Goal: Entertainment & Leisure: Consume media (video, audio)

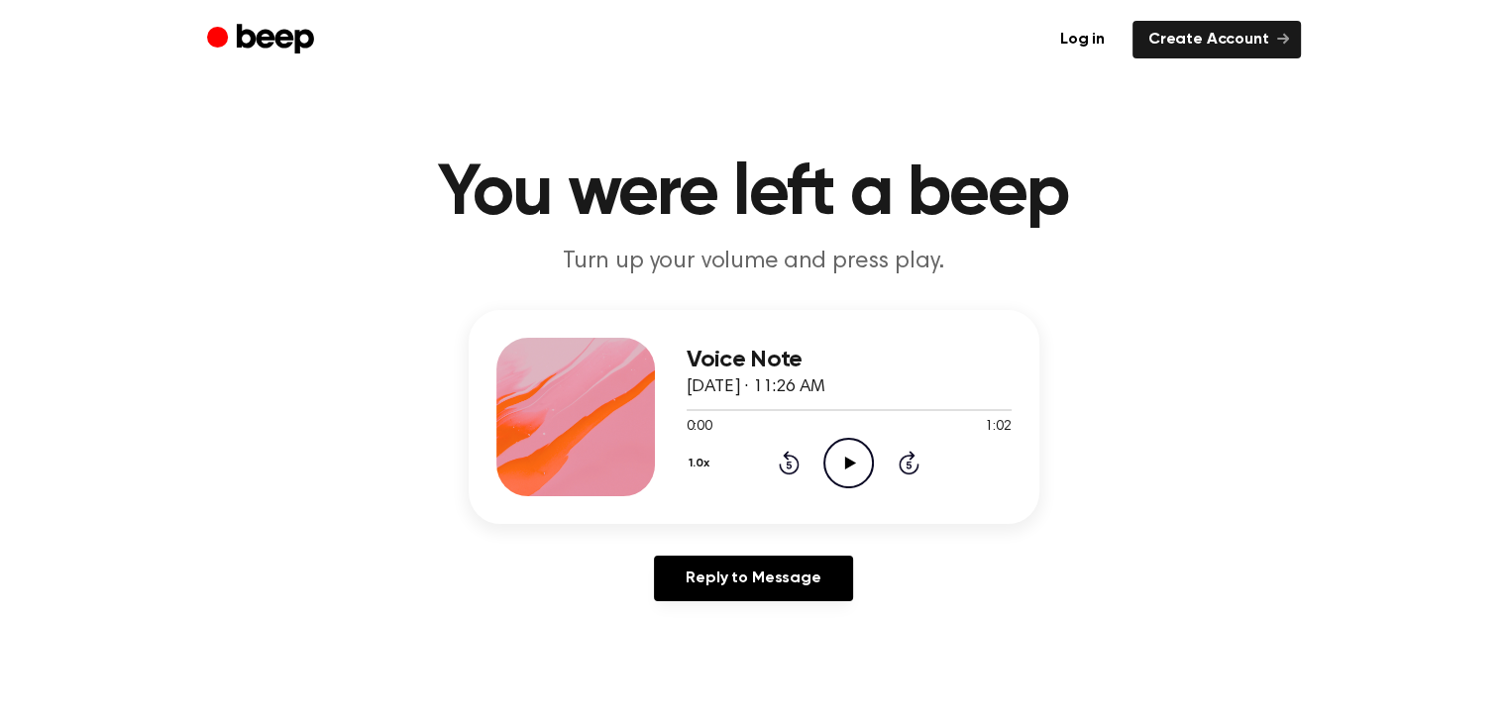
click at [849, 449] on icon "Play Audio" at bounding box center [848, 463] width 51 height 51
click at [855, 445] on icon "Pause Audio" at bounding box center [848, 463] width 51 height 51
click at [879, 411] on div at bounding box center [849, 409] width 325 height 16
click at [857, 453] on icon "Play Audio" at bounding box center [848, 463] width 51 height 51
click at [860, 406] on div at bounding box center [849, 409] width 325 height 16
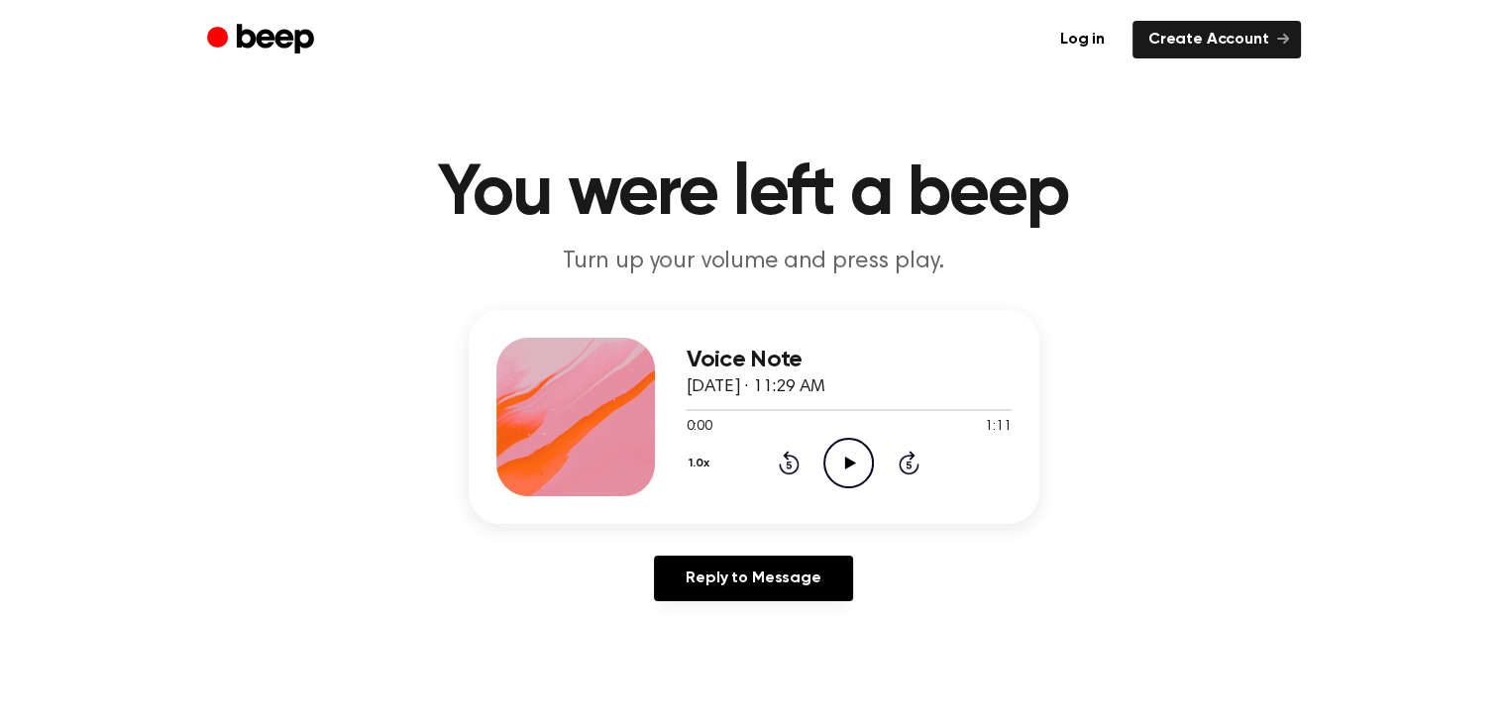
click at [864, 462] on icon "Play Audio" at bounding box center [848, 463] width 51 height 51
click at [860, 457] on icon "Play Audio" at bounding box center [848, 463] width 51 height 51
click at [837, 446] on icon "Play Audio" at bounding box center [848, 463] width 51 height 51
drag, startPoint x: 844, startPoint y: 457, endPoint x: 826, endPoint y: 417, distance: 43.5
click at [844, 444] on icon "Play Audio" at bounding box center [848, 463] width 51 height 51
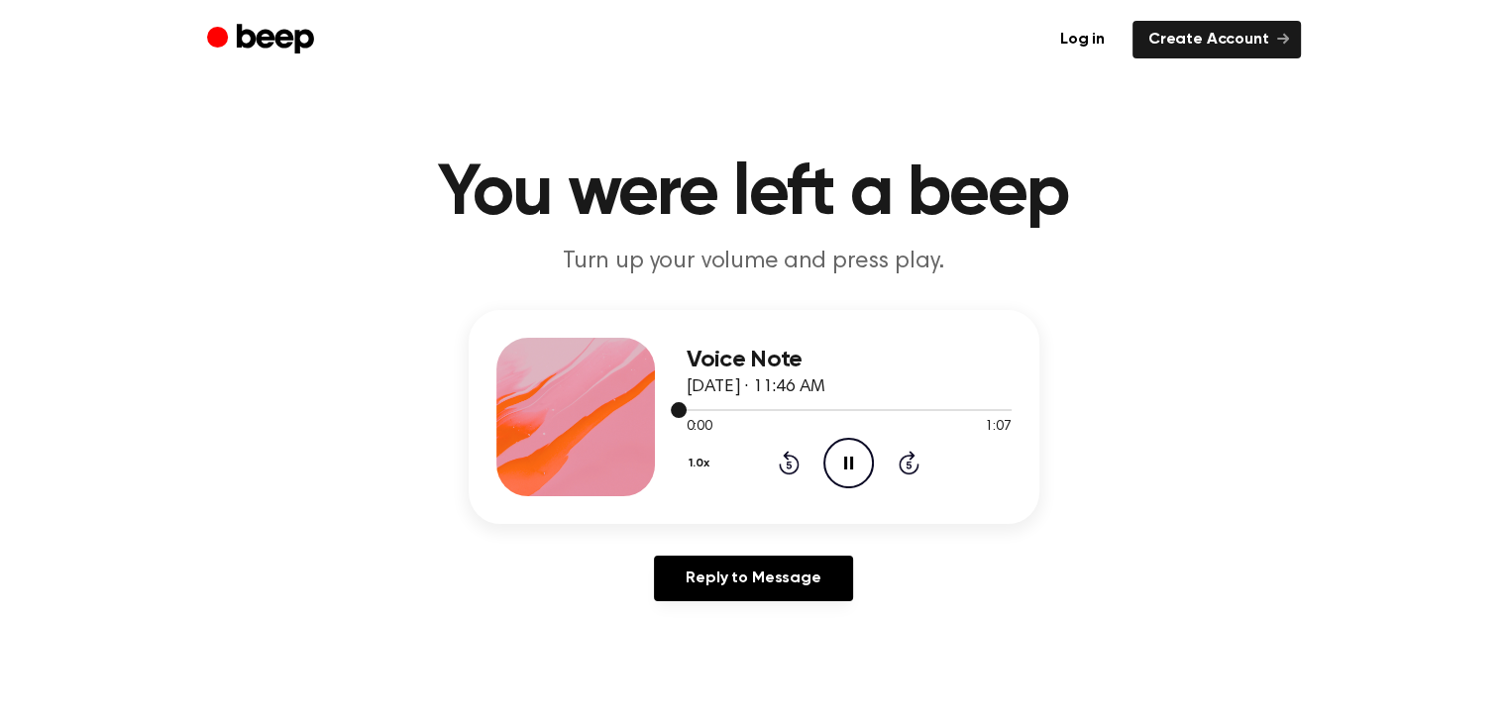
click at [825, 405] on div at bounding box center [849, 409] width 325 height 16
click at [906, 409] on div at bounding box center [849, 410] width 325 height 2
click at [724, 409] on div at bounding box center [835, 410] width 296 height 2
click at [857, 468] on icon "Pause Audio" at bounding box center [848, 463] width 51 height 51
click at [838, 482] on icon "Play Audio" at bounding box center [848, 463] width 51 height 51
